Goal: Information Seeking & Learning: Learn about a topic

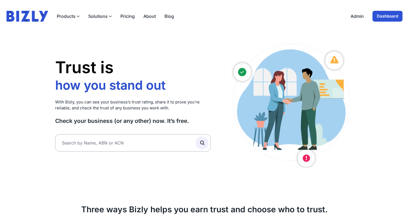
click at [393, 19] on link "Dashboard" at bounding box center [388, 16] width 30 height 11
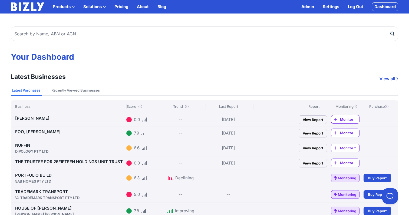
click at [50, 119] on link "BARNES, CANDICE JADE" at bounding box center [32, 118] width 34 height 5
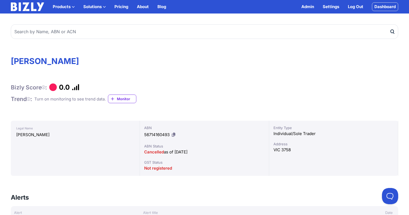
click at [94, 60] on h1 "[PERSON_NAME]" at bounding box center [205, 61] width 388 height 10
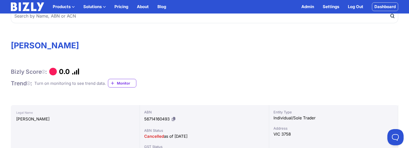
scroll to position [17, 0]
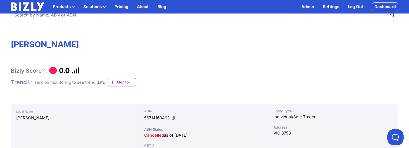
click at [174, 119] on icon at bounding box center [174, 118] width 4 height 4
copy h1 "JADE"
click at [208, 80] on div "Bizly Score : 0.0 Trend : Turn on monitoring to see trend data. Monitor" at bounding box center [205, 77] width 388 height 20
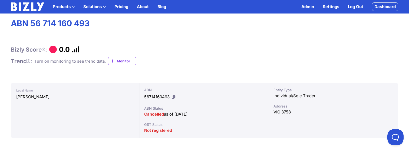
scroll to position [0, 0]
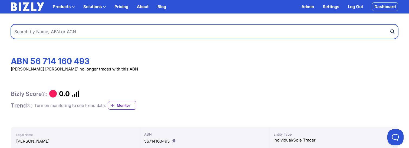
click at [101, 31] on input "text" at bounding box center [205, 31] width 388 height 15
paste input "YOGA ABS"
type input "YOGA ABS"
click at [390, 24] on button "submit" at bounding box center [394, 31] width 9 height 15
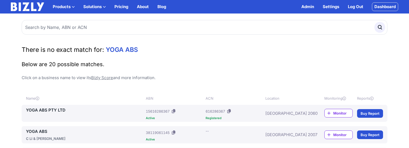
click at [46, 110] on link "YOGA ABS PTY LTD" at bounding box center [85, 110] width 118 height 6
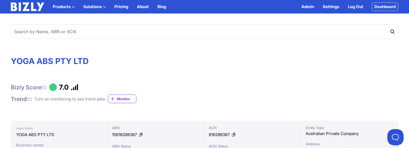
click at [385, 7] on link "Dashboard" at bounding box center [385, 6] width 26 height 9
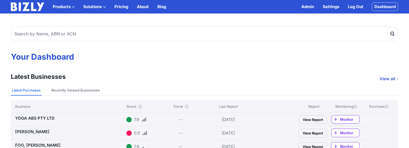
click at [306, 120] on link "View Report" at bounding box center [313, 120] width 28 height 9
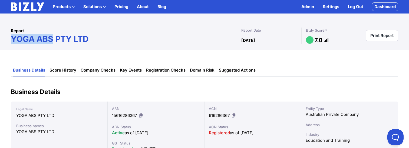
drag, startPoint x: 12, startPoint y: 39, endPoint x: 53, endPoint y: 40, distance: 41.1
click at [53, 40] on h1 "YOGA ABS PTY LTD" at bounding box center [124, 39] width 226 height 10
copy h1 "YOGA ABS"
